Goal: Obtain resource: Obtain resource

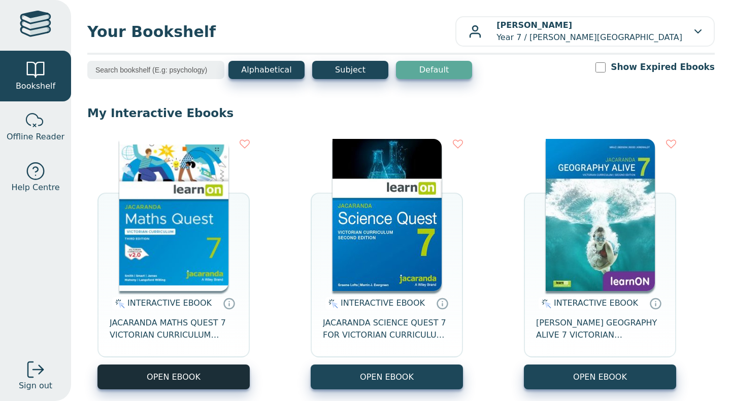
click at [207, 373] on button "OPEN EBOOK" at bounding box center [173, 377] width 152 height 25
